Goal: Check status: Check status

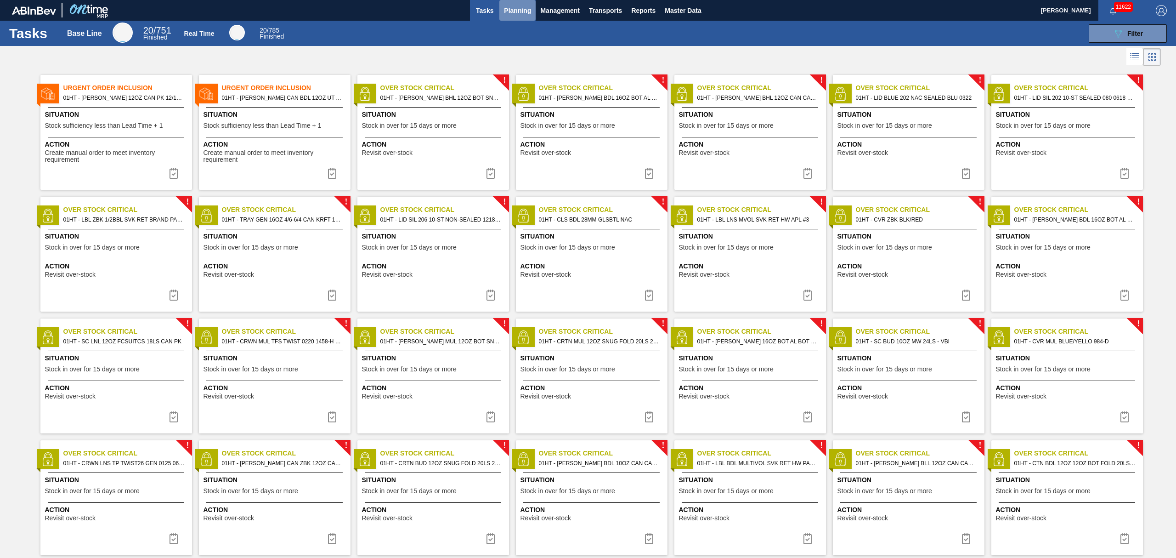
click at [517, 2] on button "Planning" at bounding box center [517, 10] width 36 height 21
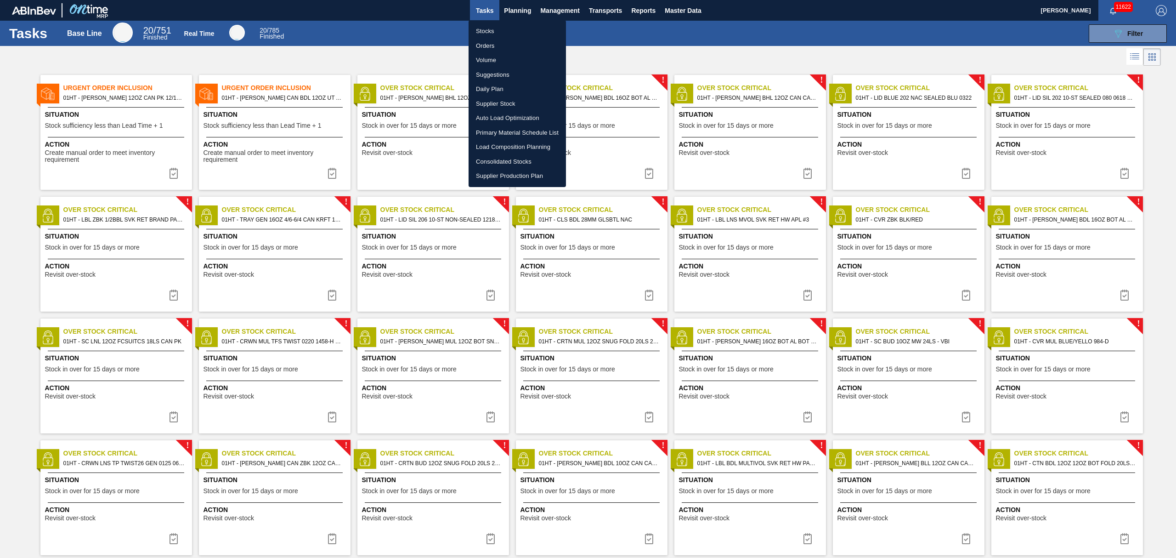
click at [482, 28] on li "Stocks" at bounding box center [517, 31] width 97 height 15
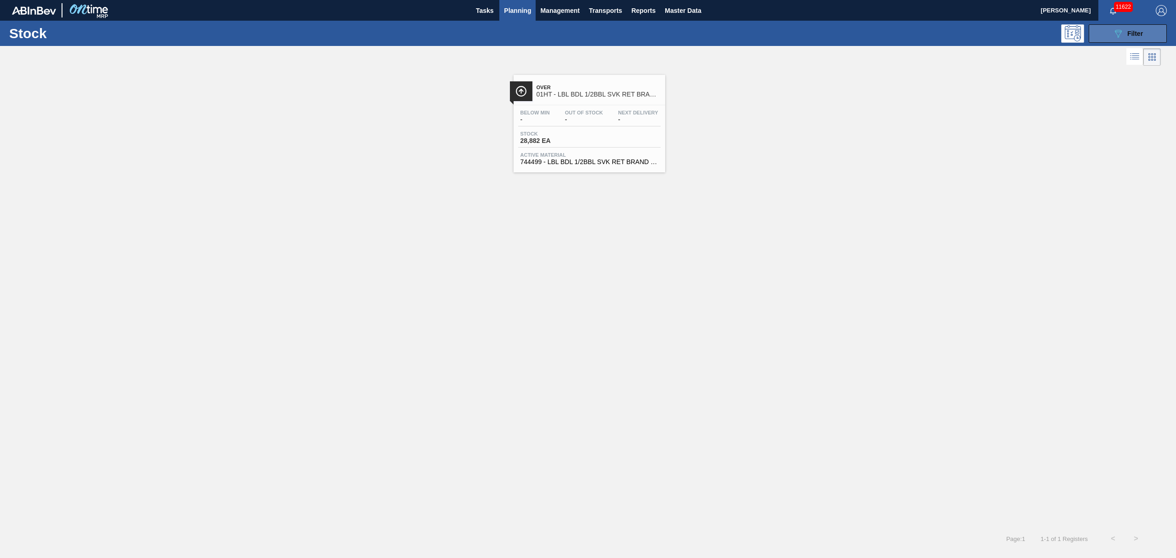
click at [1121, 34] on icon "089F7B8B-B2A5-4AFE-B5C0-19BA573D28AC" at bounding box center [1118, 33] width 11 height 11
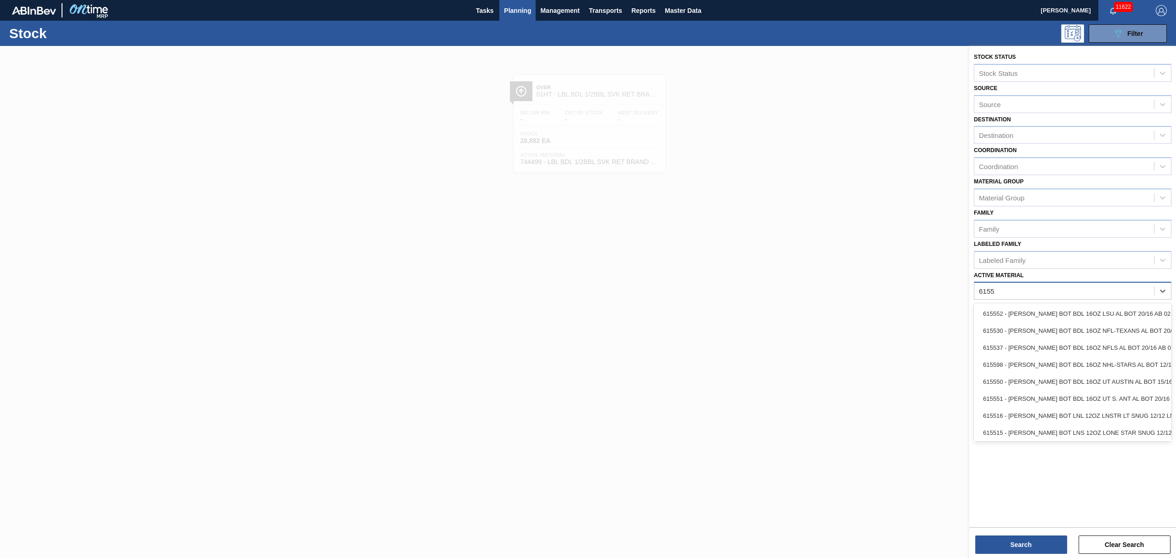
type Material "615515"
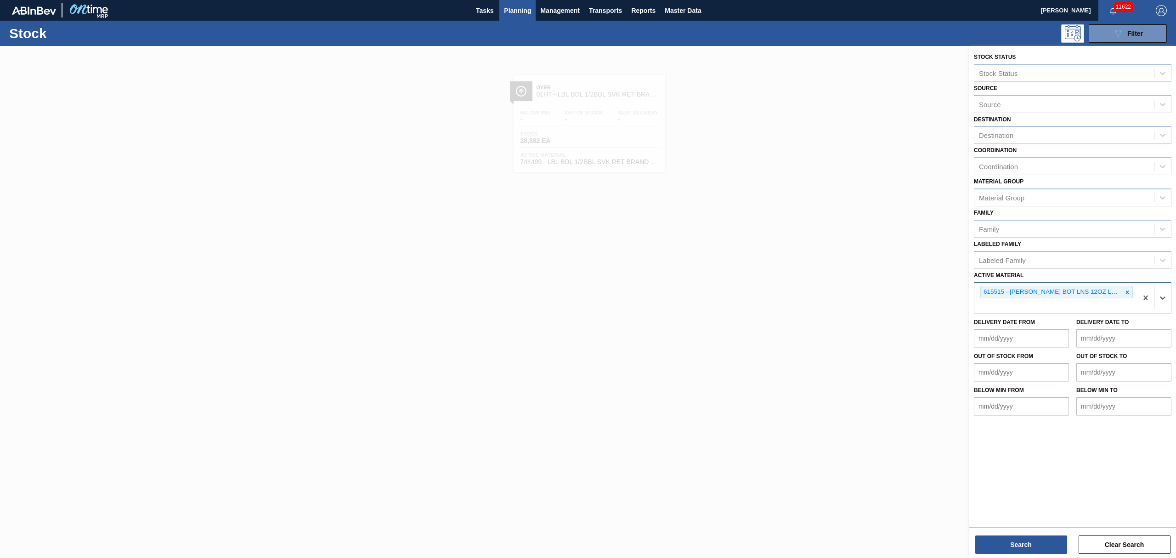
click at [970, 537] on div "Search Clear Search" at bounding box center [1073, 540] width 207 height 26
click at [1003, 540] on button "Search" at bounding box center [1022, 544] width 92 height 18
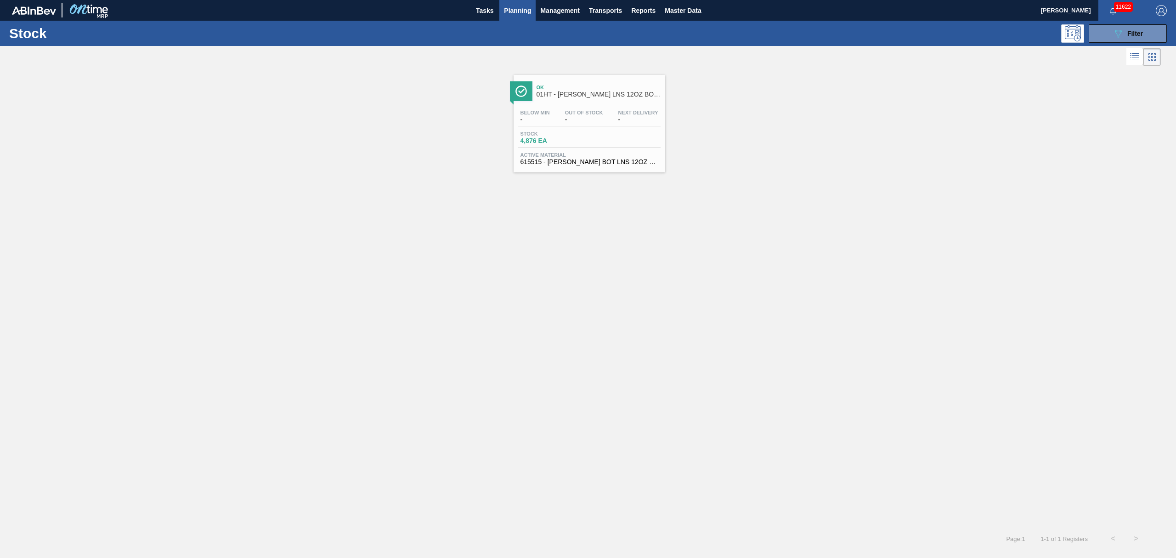
click at [543, 154] on span "Active Material" at bounding box center [590, 155] width 138 height 6
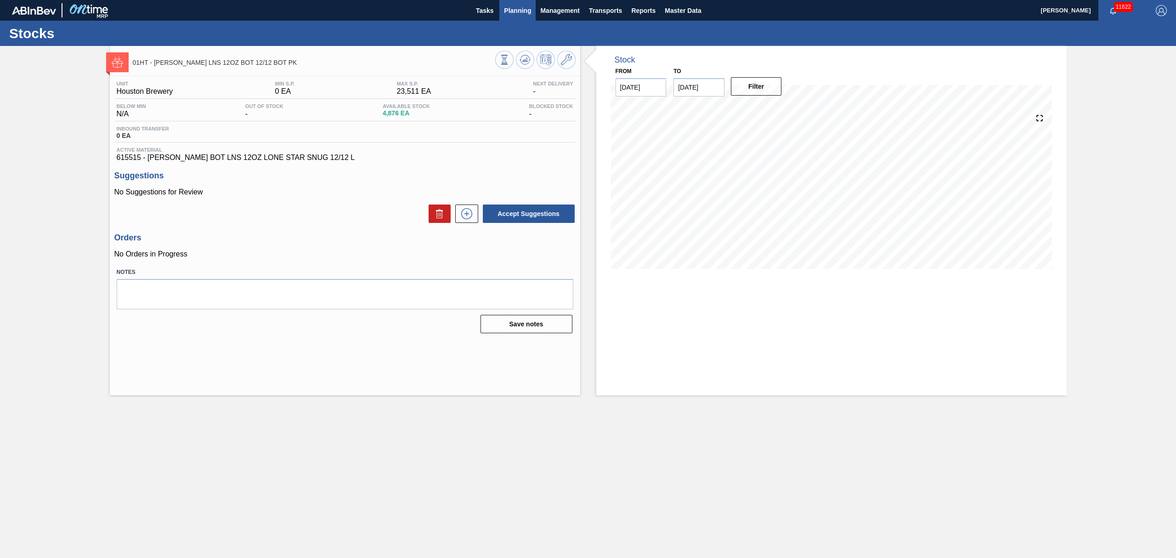
click at [513, 11] on span "Planning" at bounding box center [517, 10] width 27 height 11
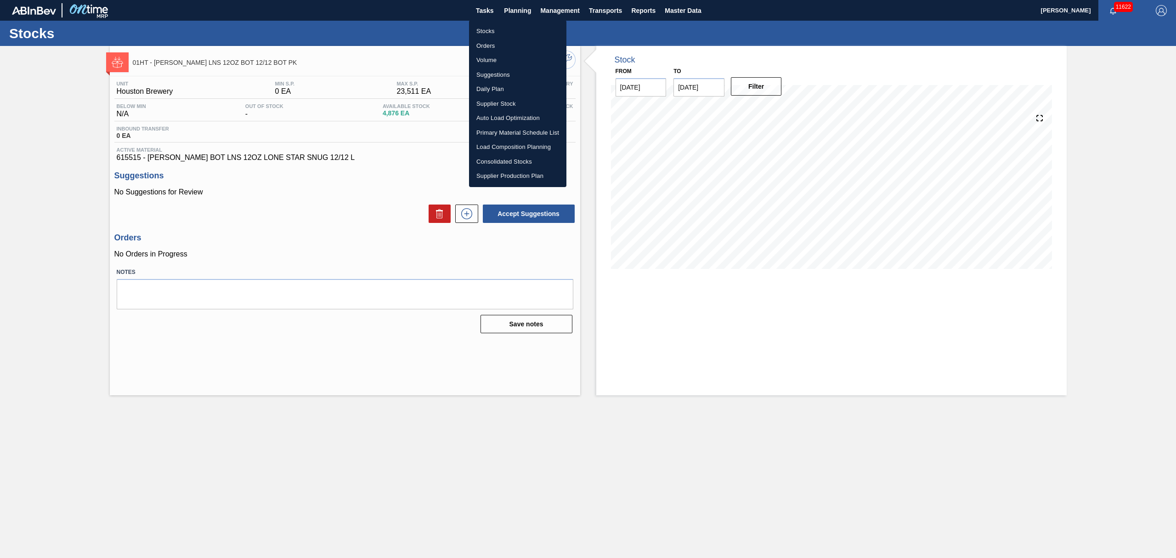
click at [493, 33] on li "Stocks" at bounding box center [517, 31] width 97 height 15
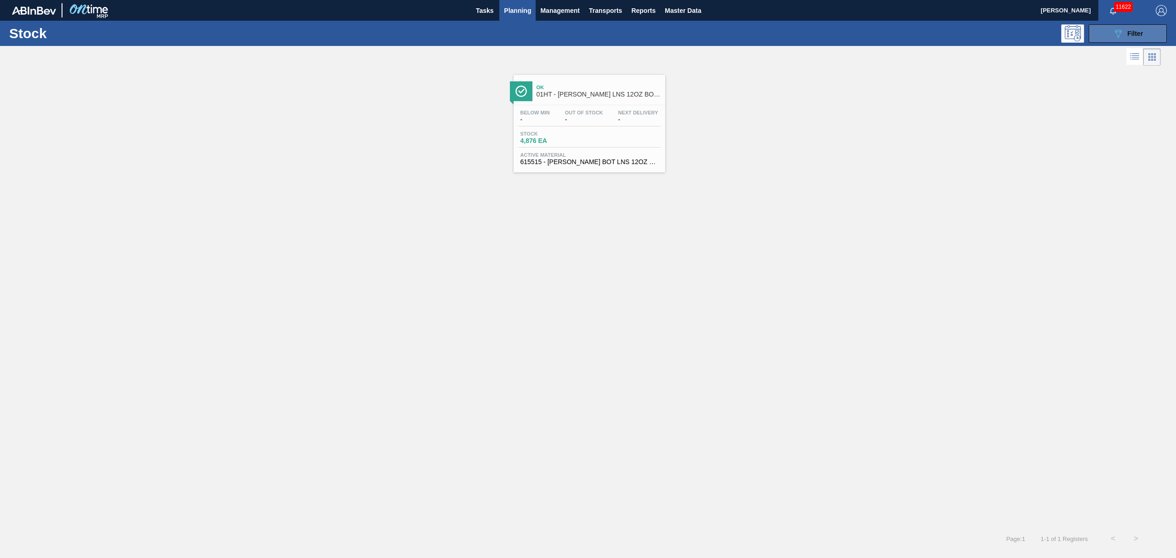
click at [1114, 35] on icon "089F7B8B-B2A5-4AFE-B5C0-19BA573D28AC" at bounding box center [1118, 33] width 11 height 11
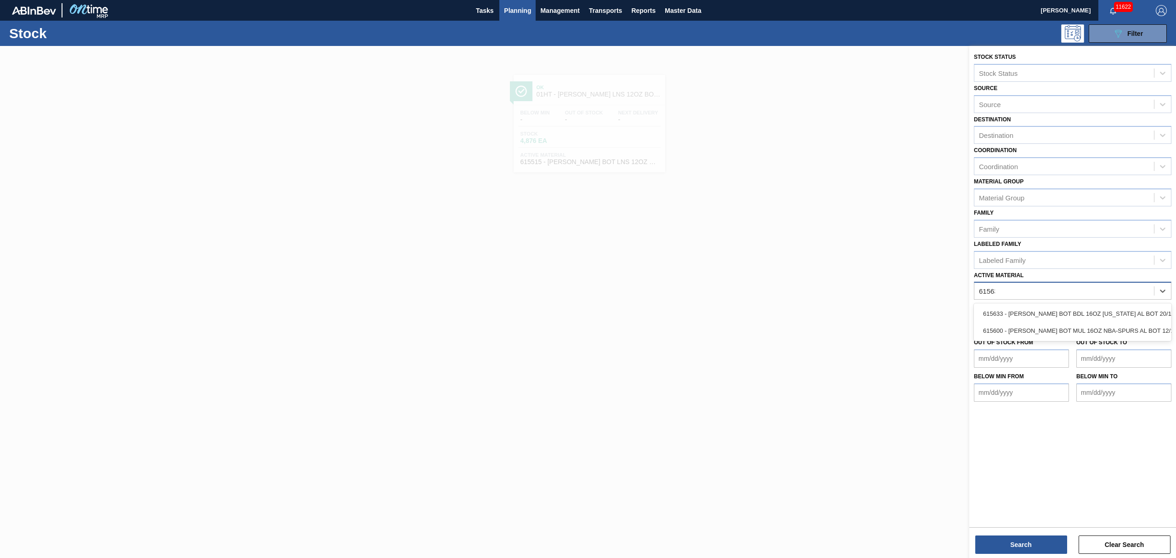
type Material "615633"
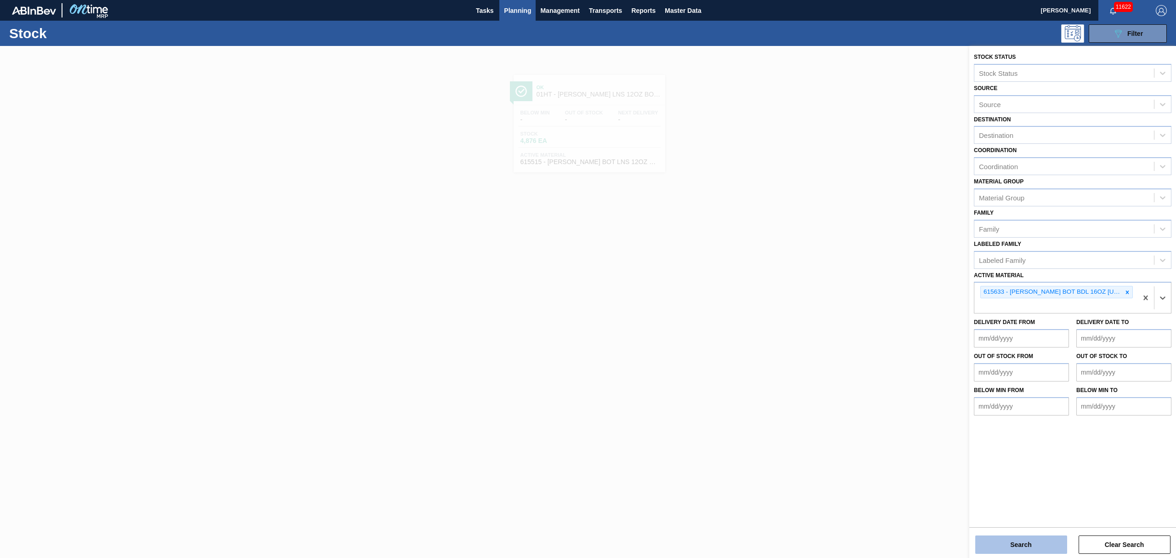
click at [1020, 535] on button "Search" at bounding box center [1022, 544] width 92 height 18
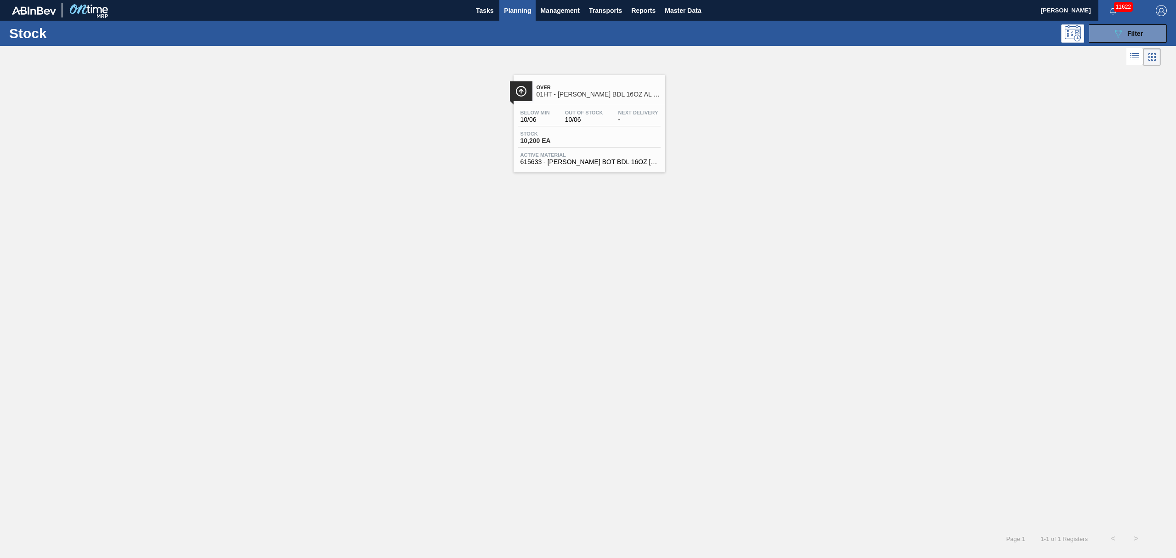
click at [568, 153] on span "Active Material" at bounding box center [590, 155] width 138 height 6
